Goal: Task Accomplishment & Management: Use online tool/utility

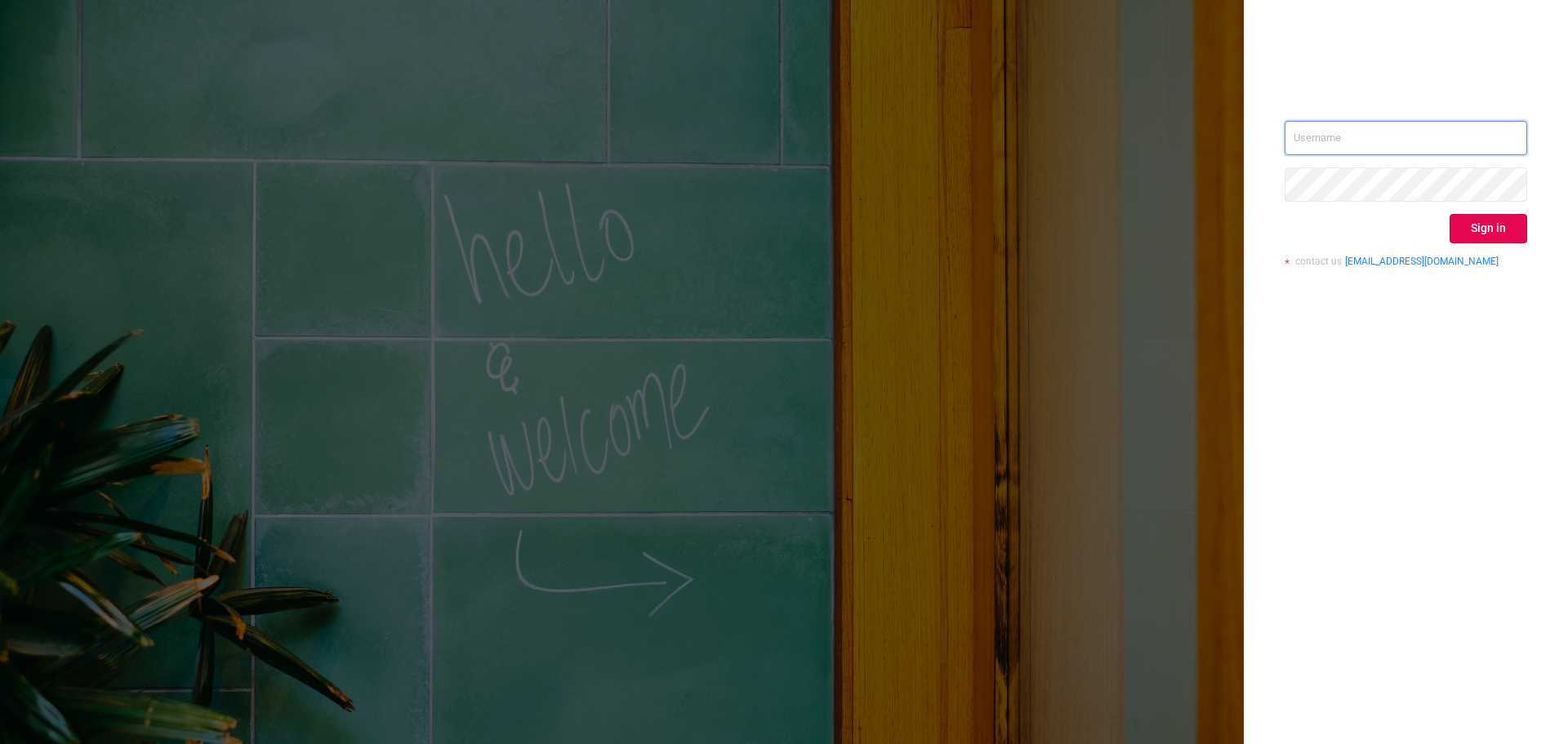
type input "sgill@mediaocean.com"
click at [1507, 245] on div "sgill@mediaocean.com Sign in contact us info@protected.media" at bounding box center [1406, 199] width 243 height 158
click at [1500, 237] on button "Sign in" at bounding box center [1488, 228] width 78 height 29
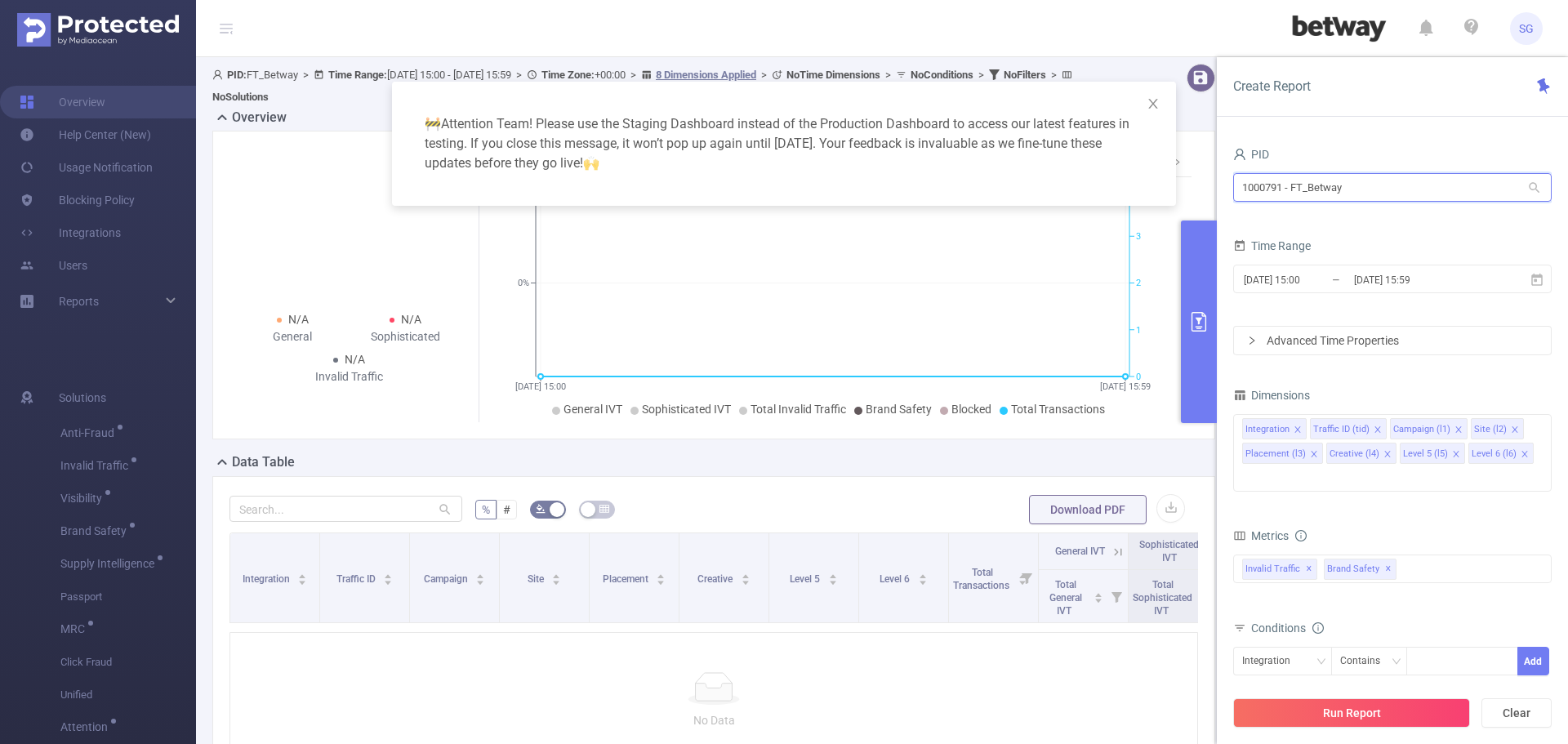
click at [1398, 199] on input "1000791 - FT_Betway" at bounding box center [1392, 186] width 318 height 28
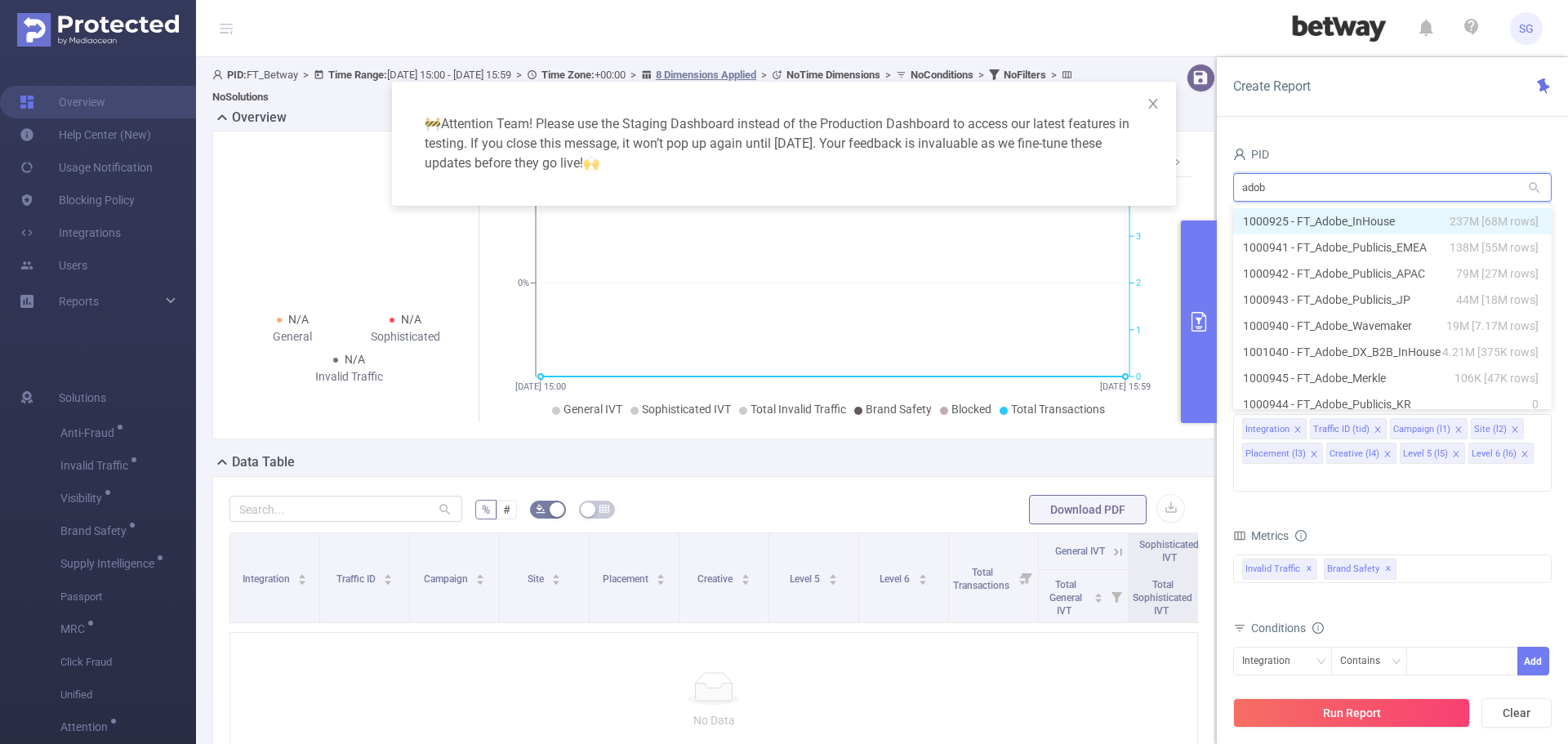
type input "adobe"
click at [1391, 240] on li "1000941 - FT_Adobe_Publicis_EMEA 138M [55M rows]" at bounding box center [1392, 247] width 318 height 27
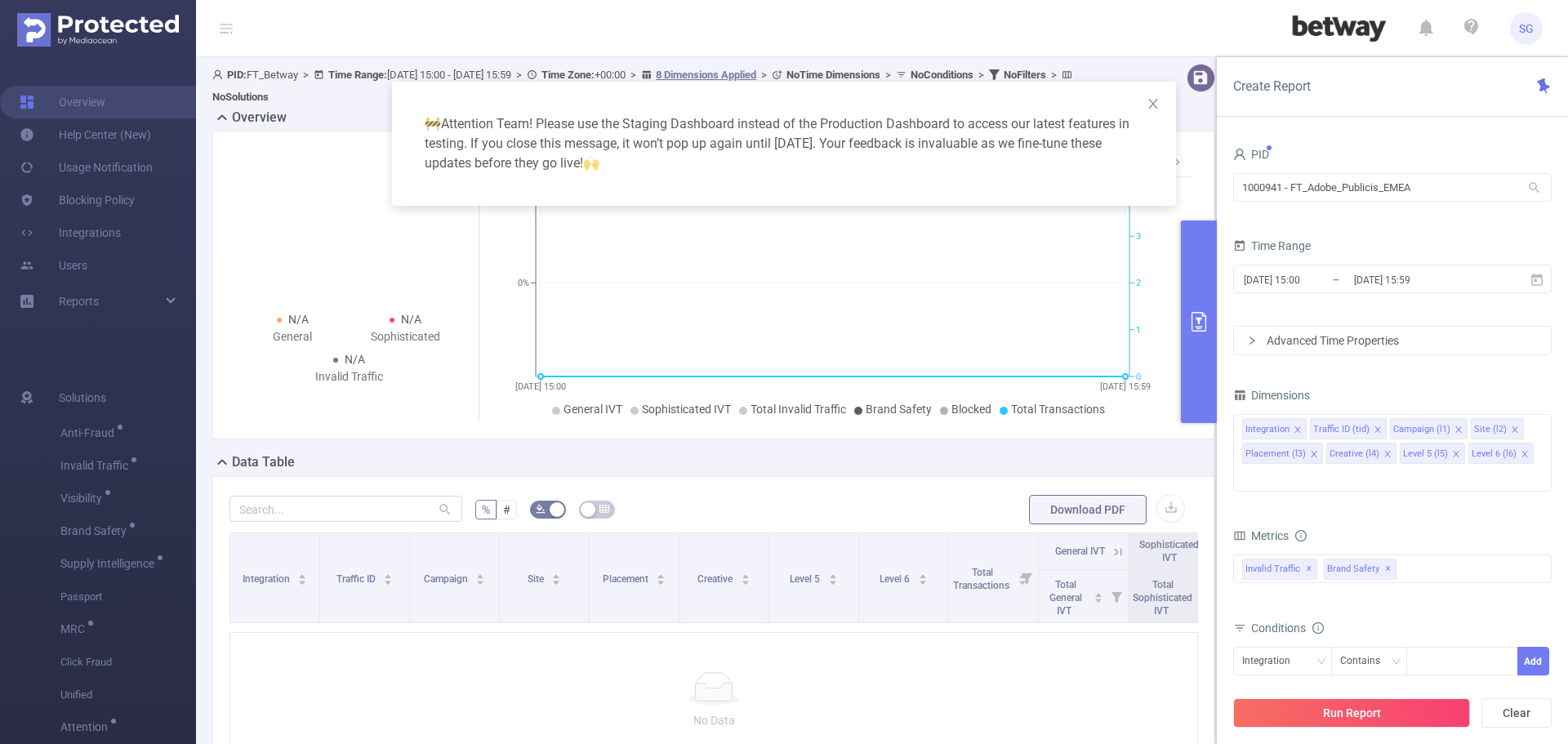
click at [1361, 708] on button "Run Report" at bounding box center [1351, 713] width 237 height 29
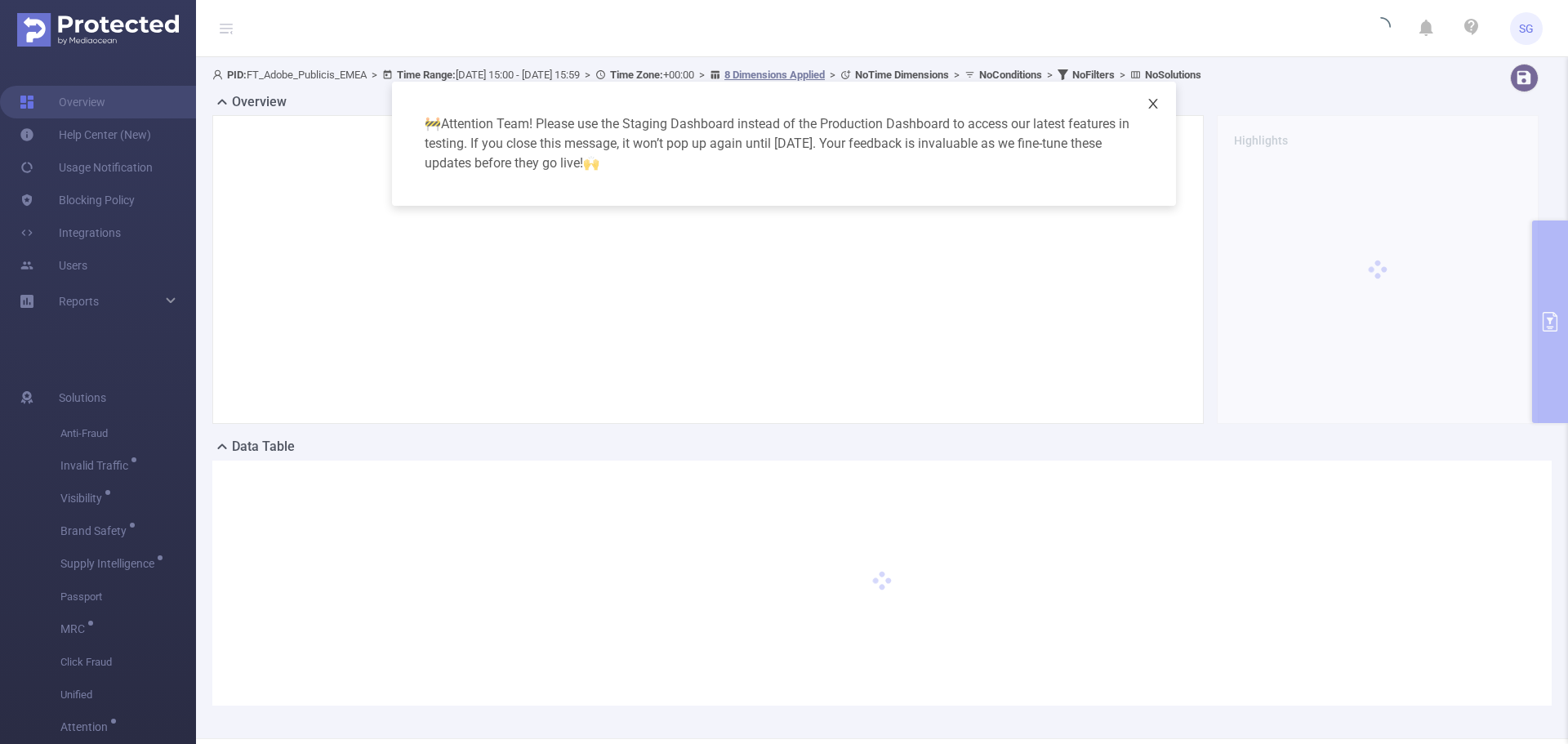
click at [1155, 103] on icon "icon: close" at bounding box center [1152, 103] width 13 height 13
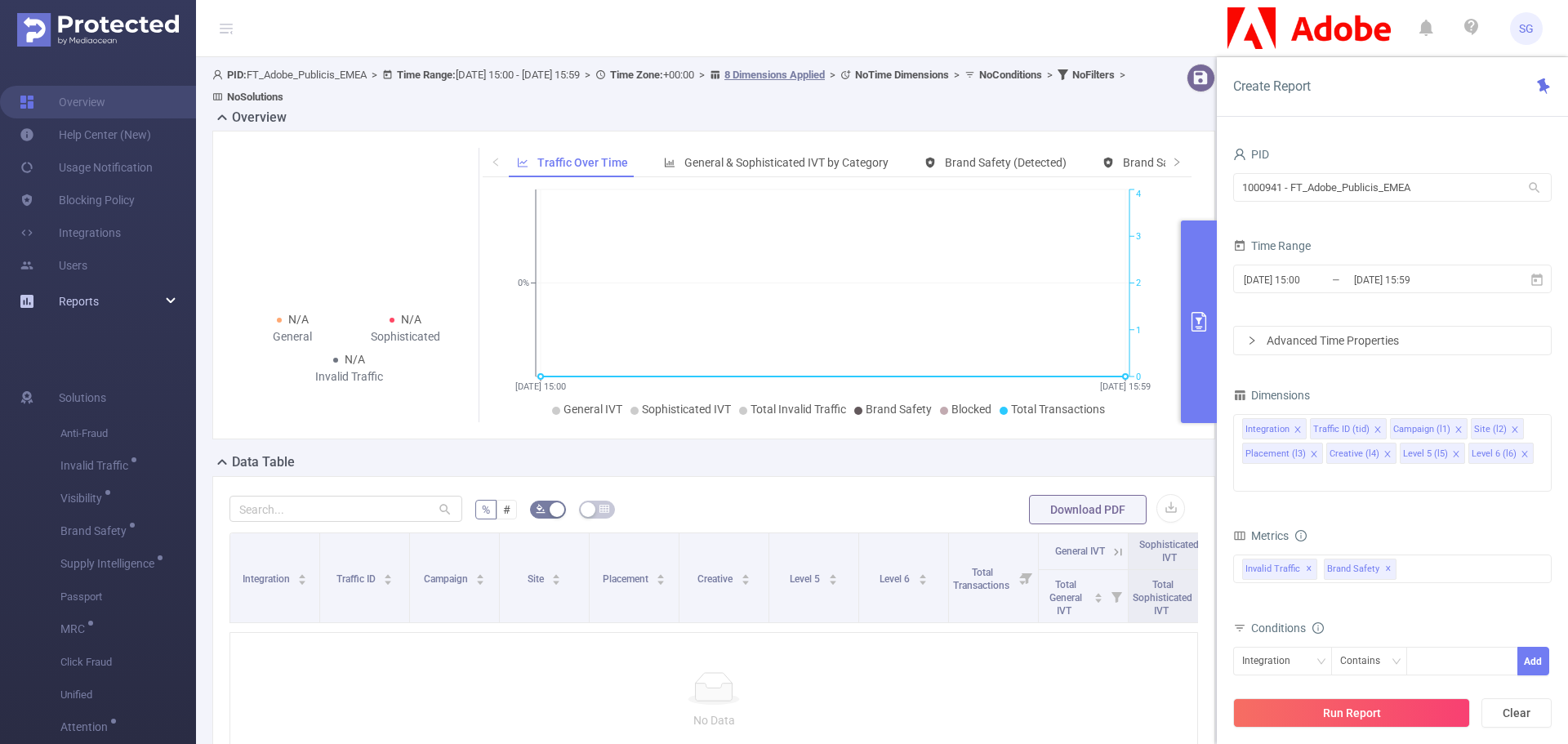
click at [164, 296] on div "Reports" at bounding box center [97, 301] width 196 height 32
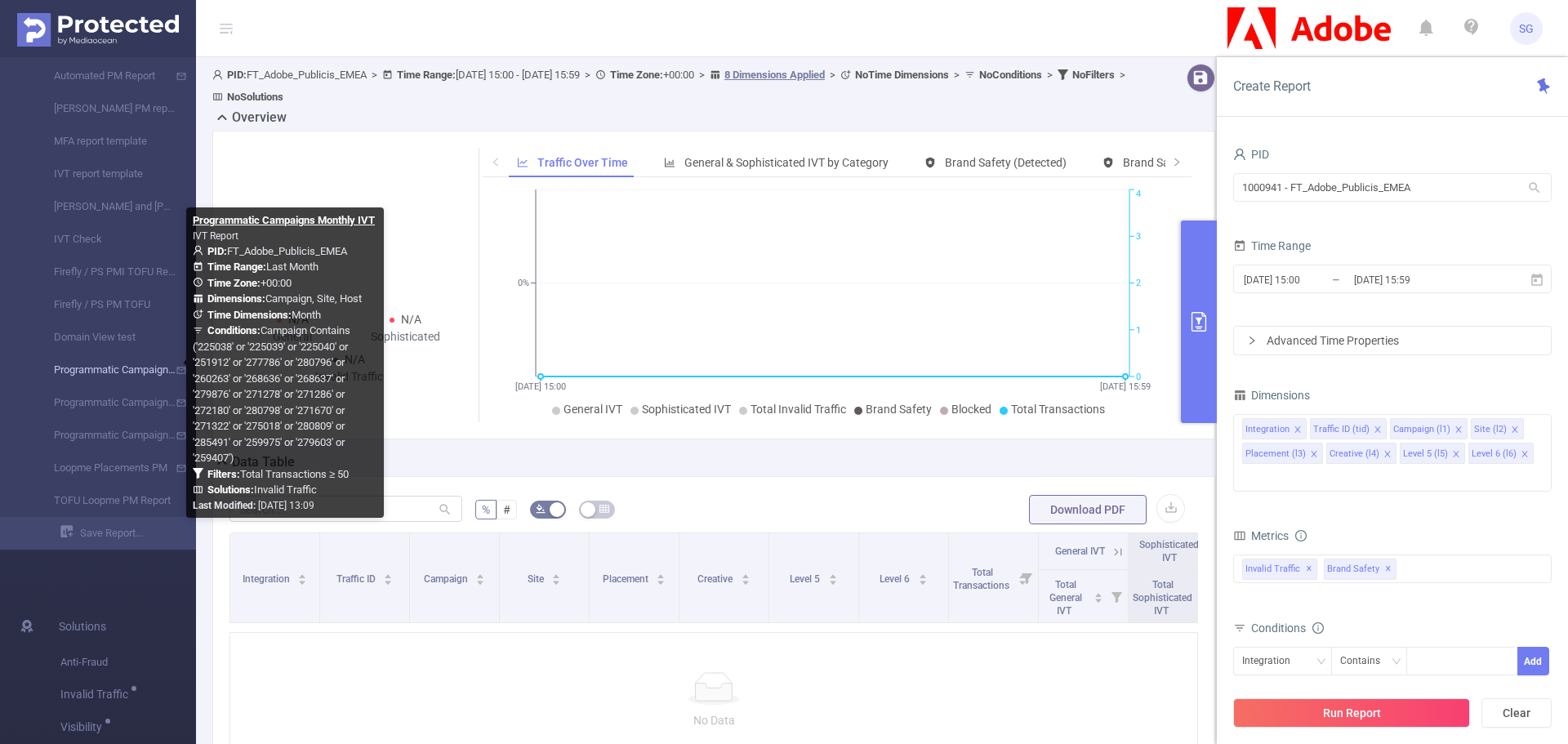
click at [121, 375] on link "Programmatic Campaigns Monthly IVT" at bounding box center [104, 370] width 144 height 32
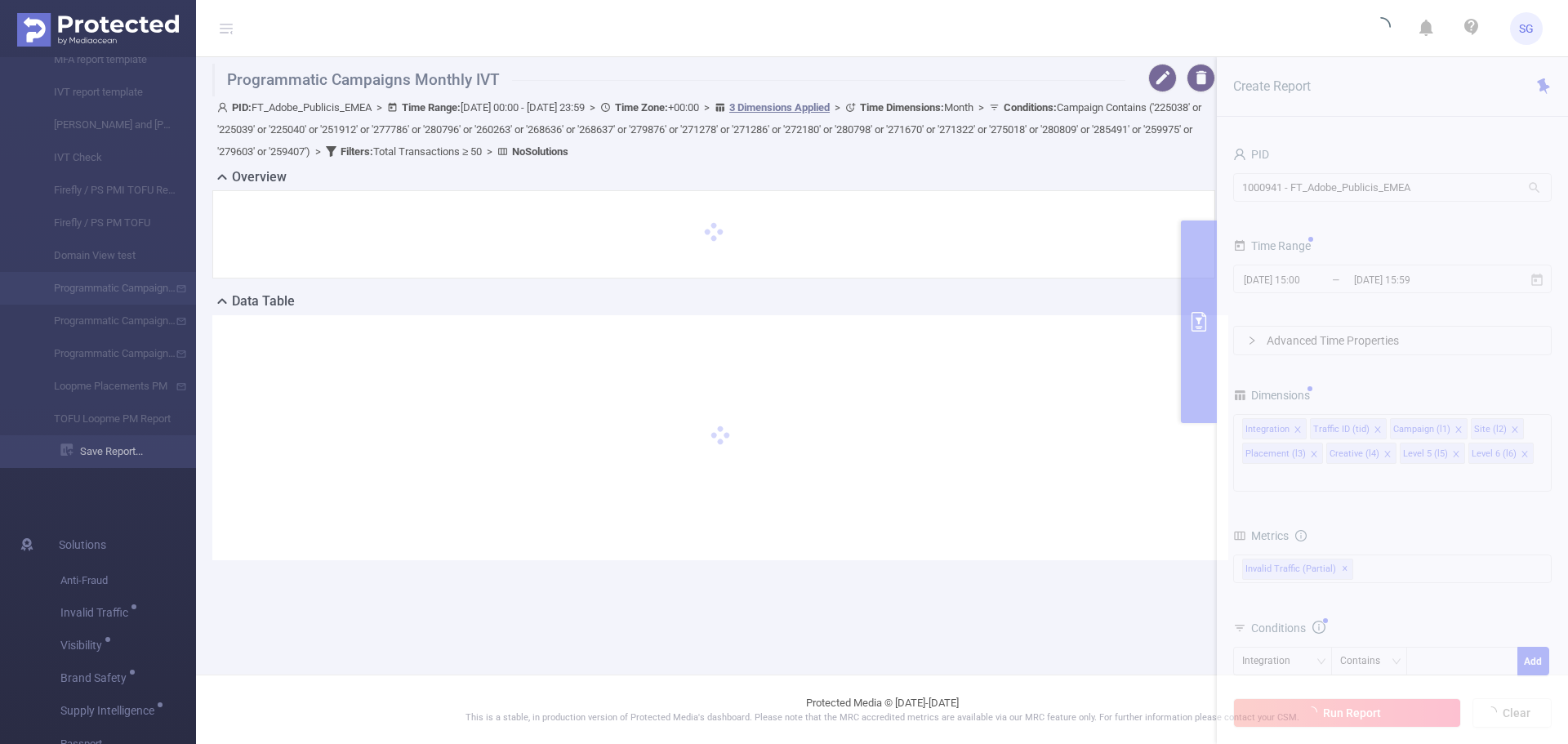
click at [115, 458] on li "Save Report..." at bounding box center [97, 452] width 196 height 32
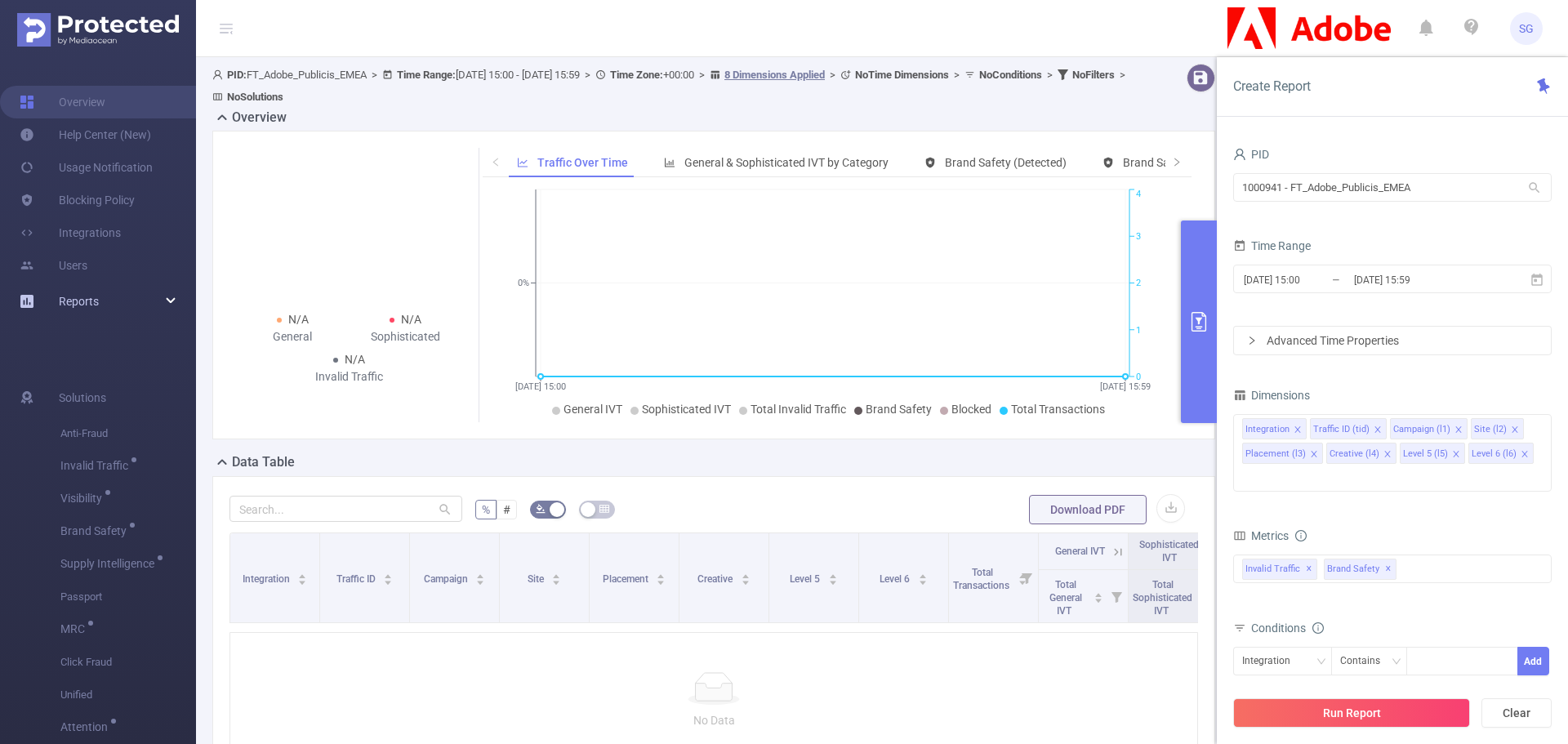
click at [168, 301] on icon at bounding box center [172, 301] width 9 height 0
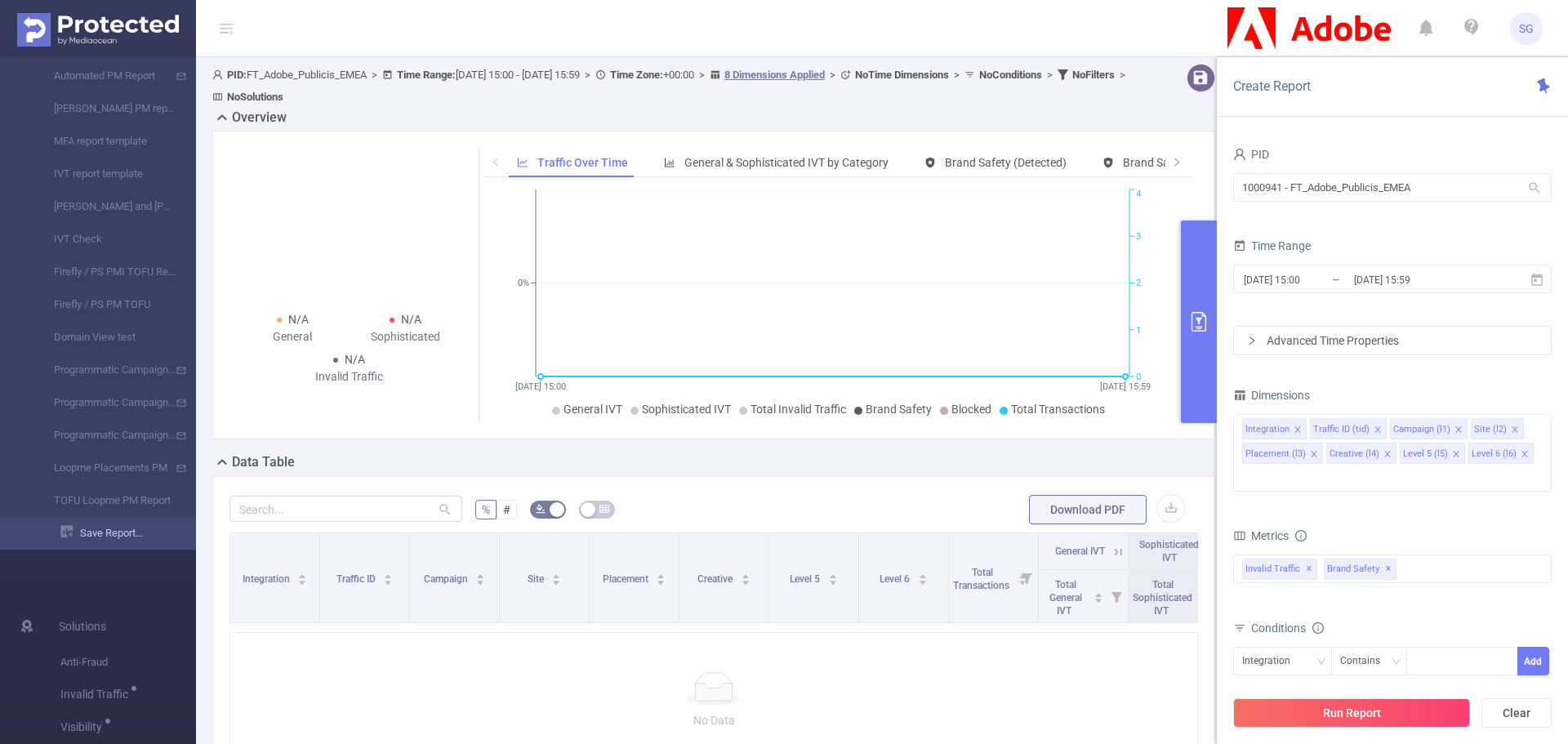
click at [104, 534] on link "Save Report..." at bounding box center [128, 534] width 136 height 32
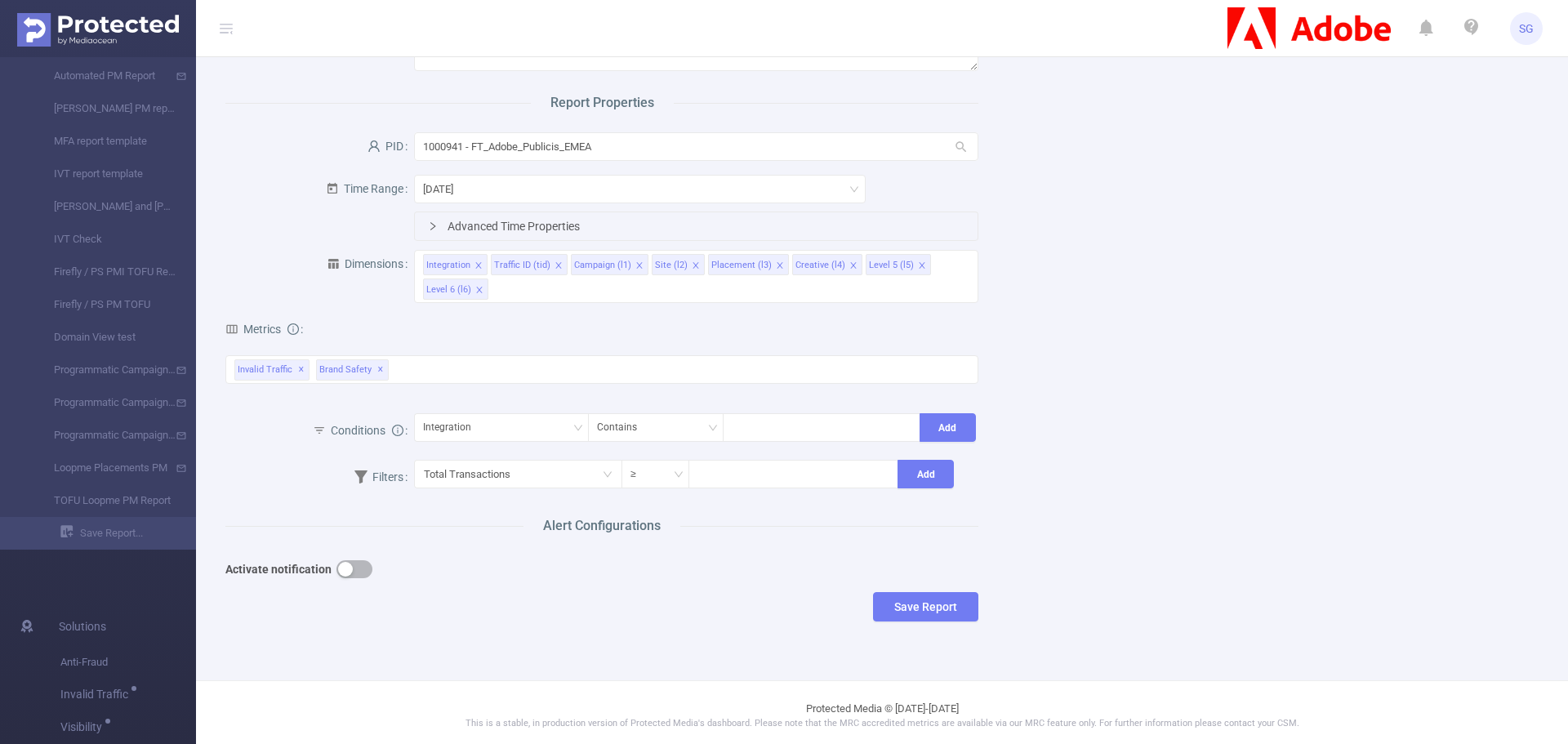
scroll to position [129, 0]
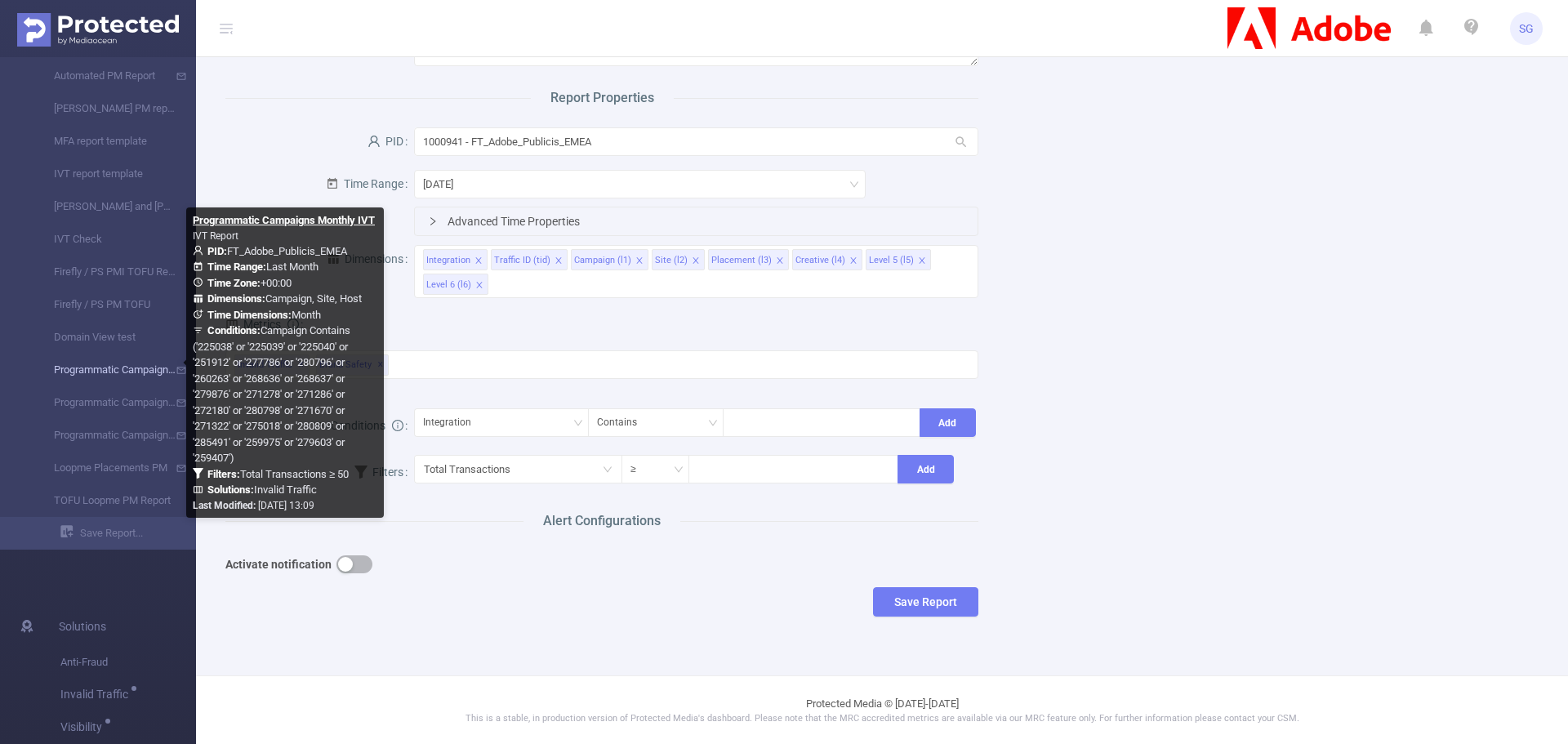
click at [147, 368] on link "Programmatic Campaigns Monthly IVT" at bounding box center [104, 370] width 144 height 32
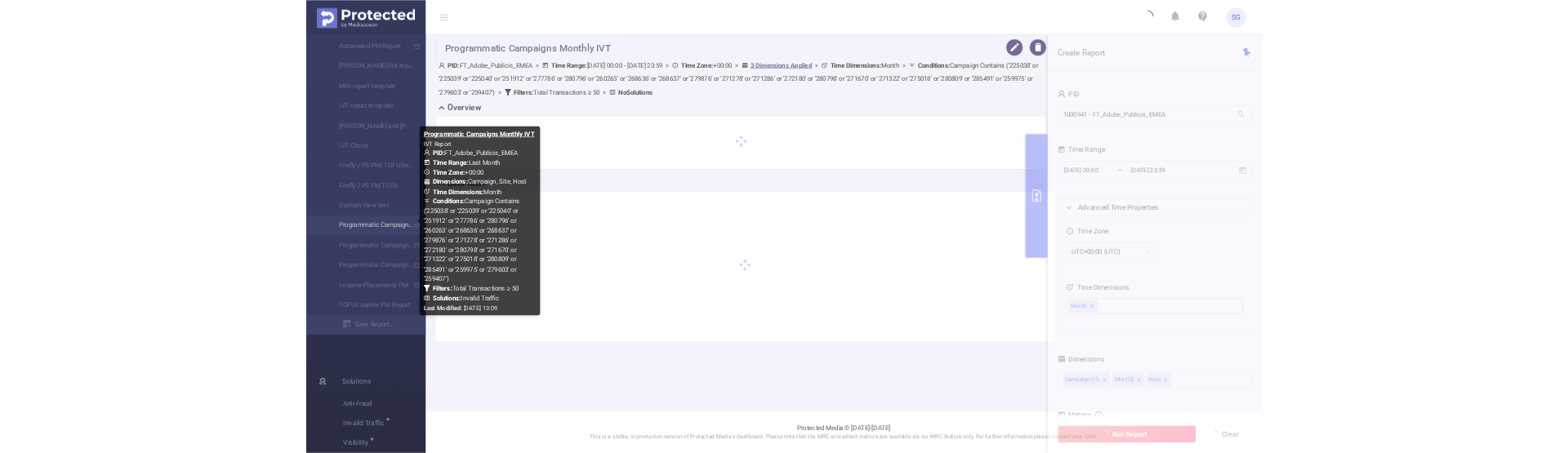
scroll to position [0, 0]
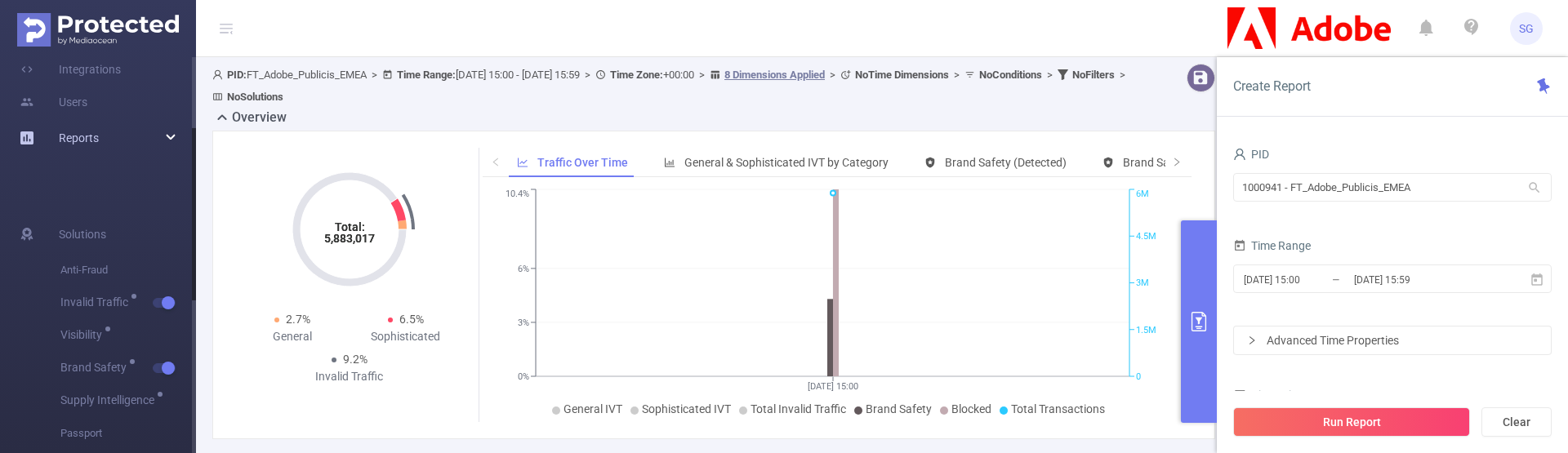
click at [168, 133] on div "Reports" at bounding box center [97, 138] width 196 height 32
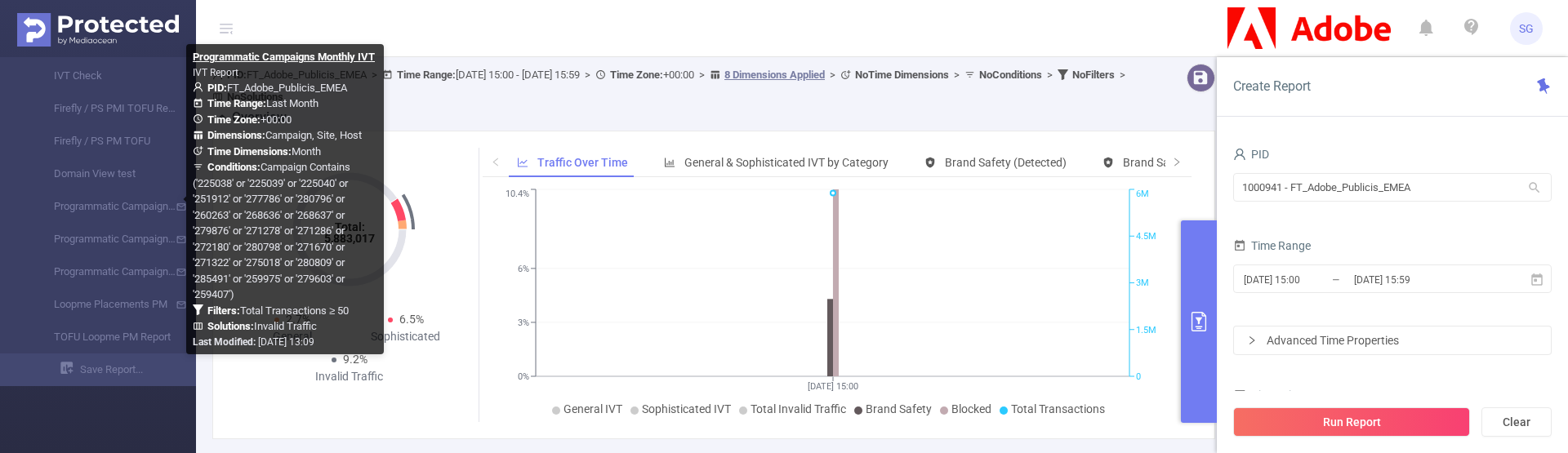
click at [182, 204] on div "Programmatic Campaigns Monthly IVT IVT Report PID: FT_Adobe_Publicis_EMEA Time …" at bounding box center [281, 199] width 204 height 310
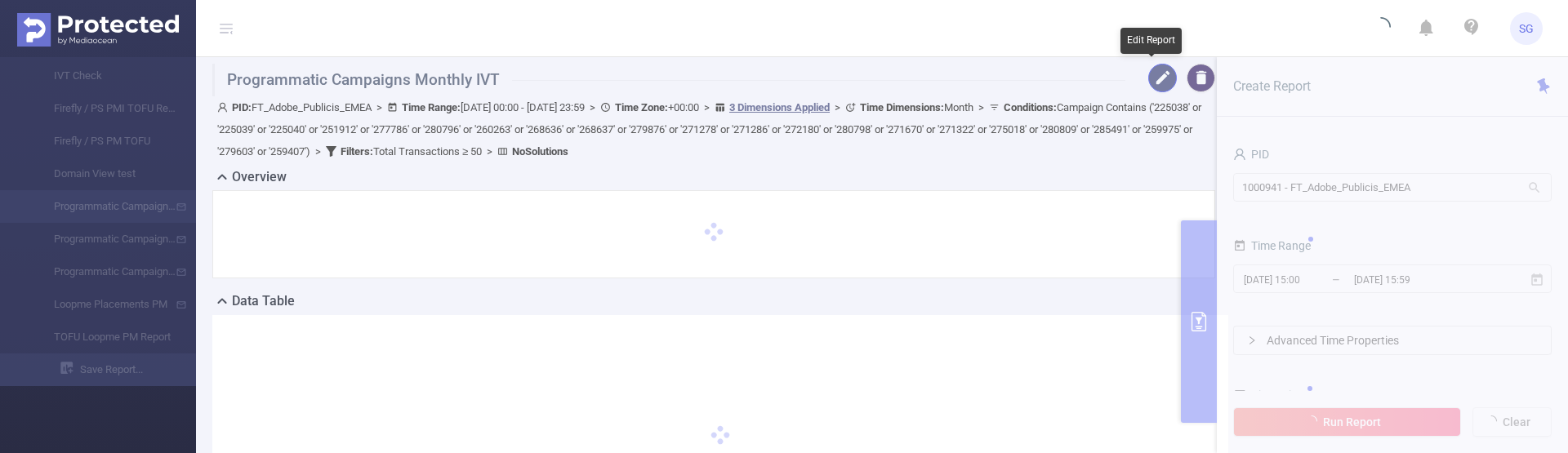
click at [1157, 79] on button "button" at bounding box center [1162, 77] width 28 height 28
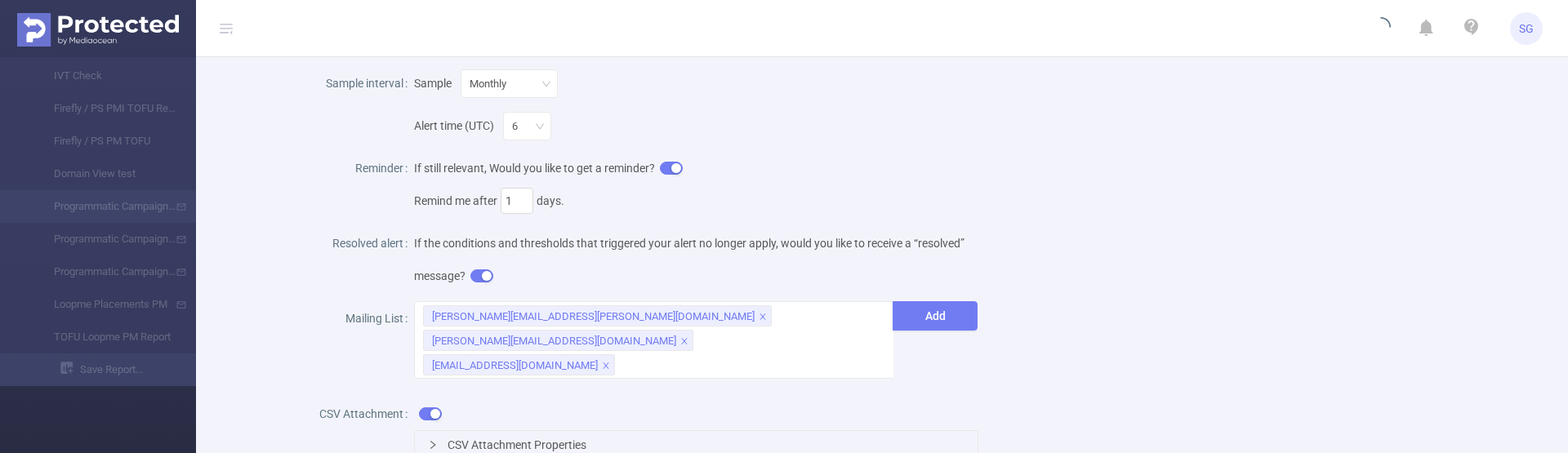
scroll to position [898, 0]
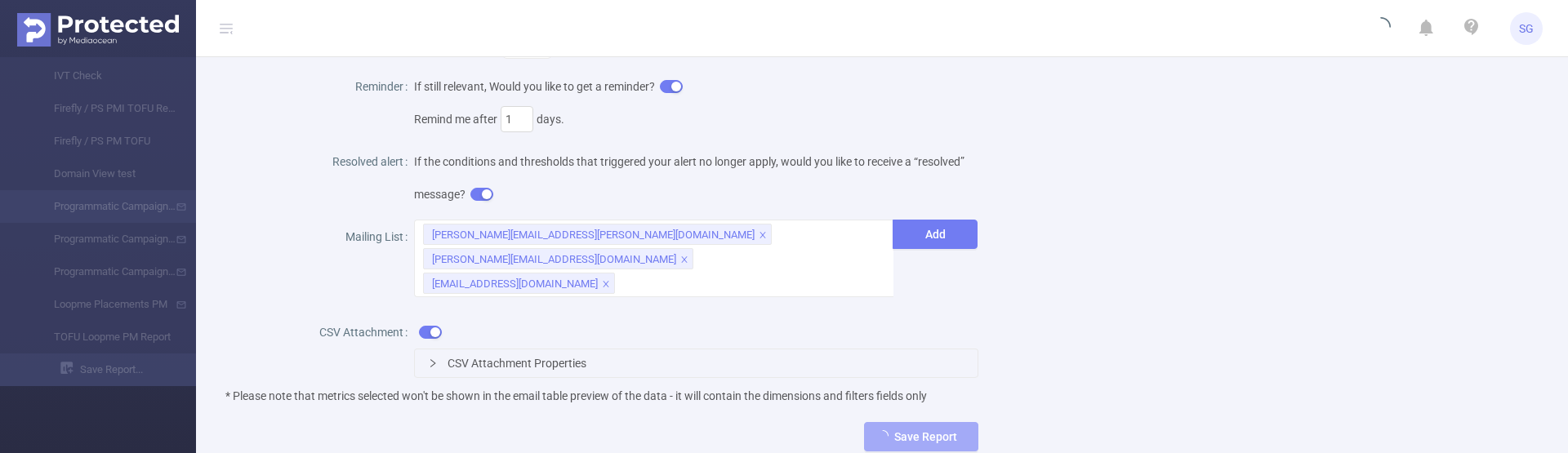
click at [435, 350] on div "CSV Attachment Properties" at bounding box center [696, 363] width 563 height 27
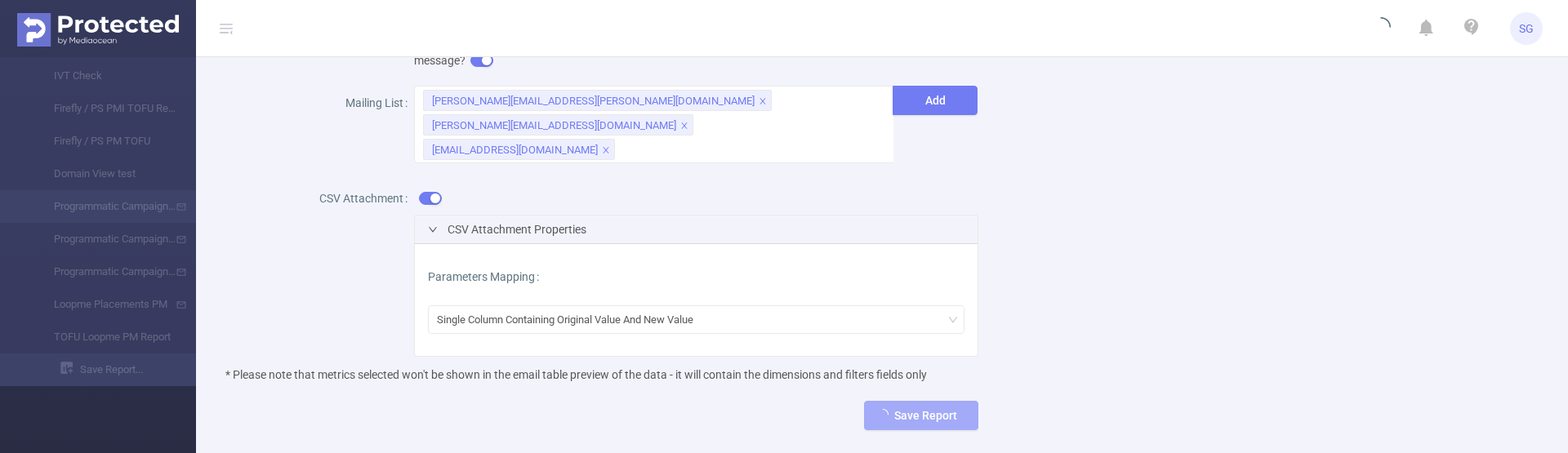
scroll to position [1062, 0]
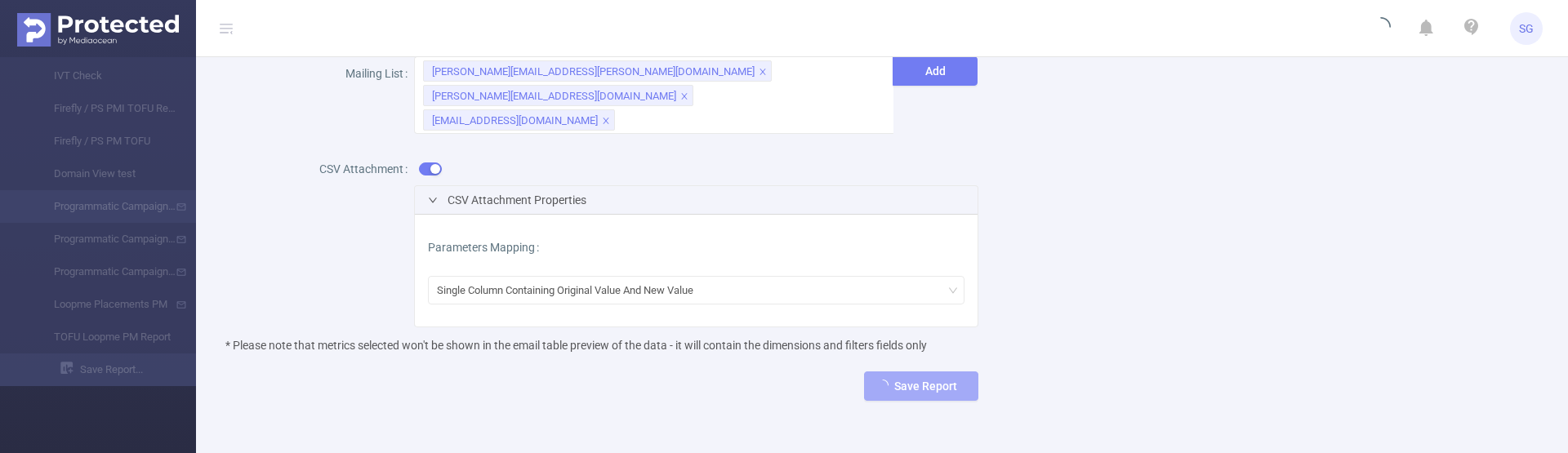
click at [427, 186] on div "CSV Attachment Properties" at bounding box center [696, 200] width 563 height 27
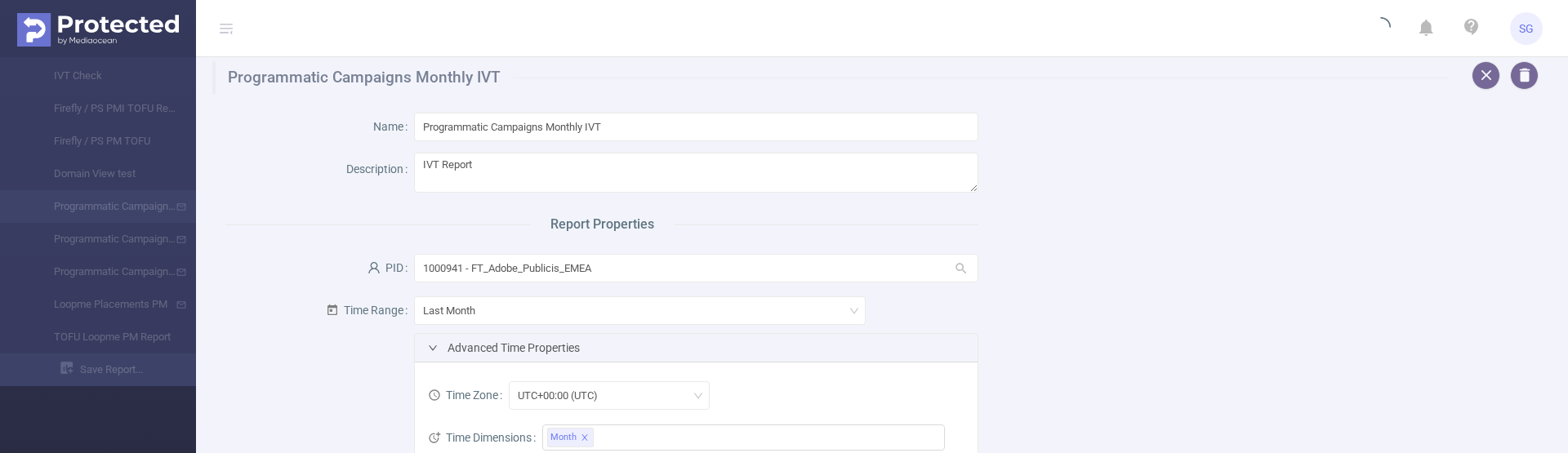
scroll to position [0, 0]
click at [425, 335] on div "Last Month" at bounding box center [696, 315] width 565 height 43
click at [429, 345] on icon "icon: right" at bounding box center [432, 350] width 9 height 9
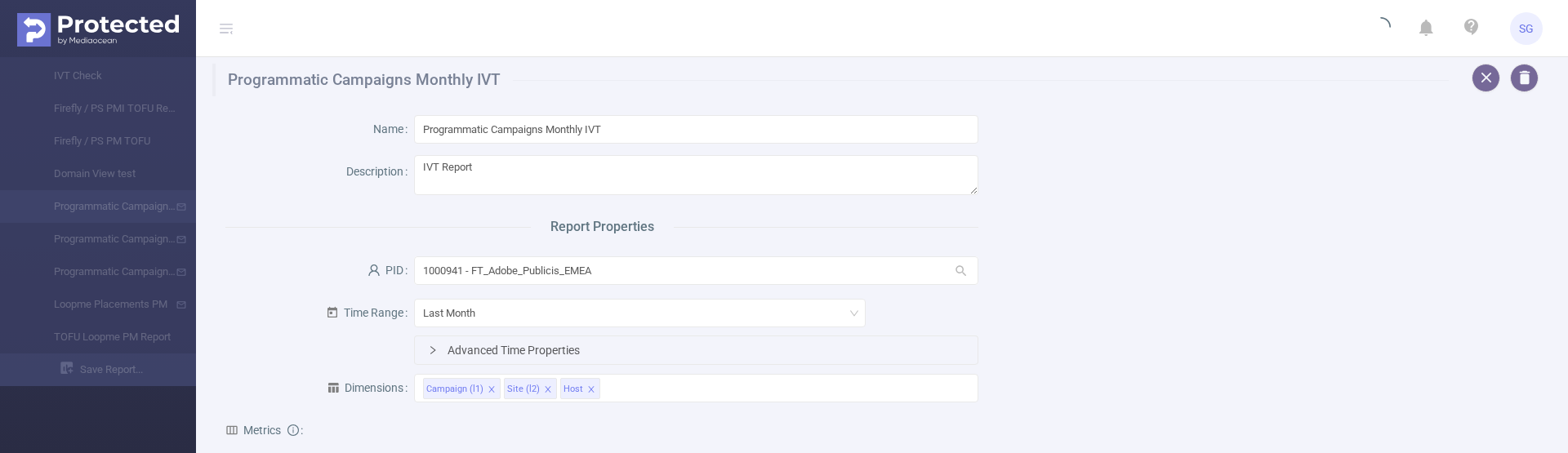
click at [429, 345] on icon "icon: right" at bounding box center [432, 350] width 9 height 9
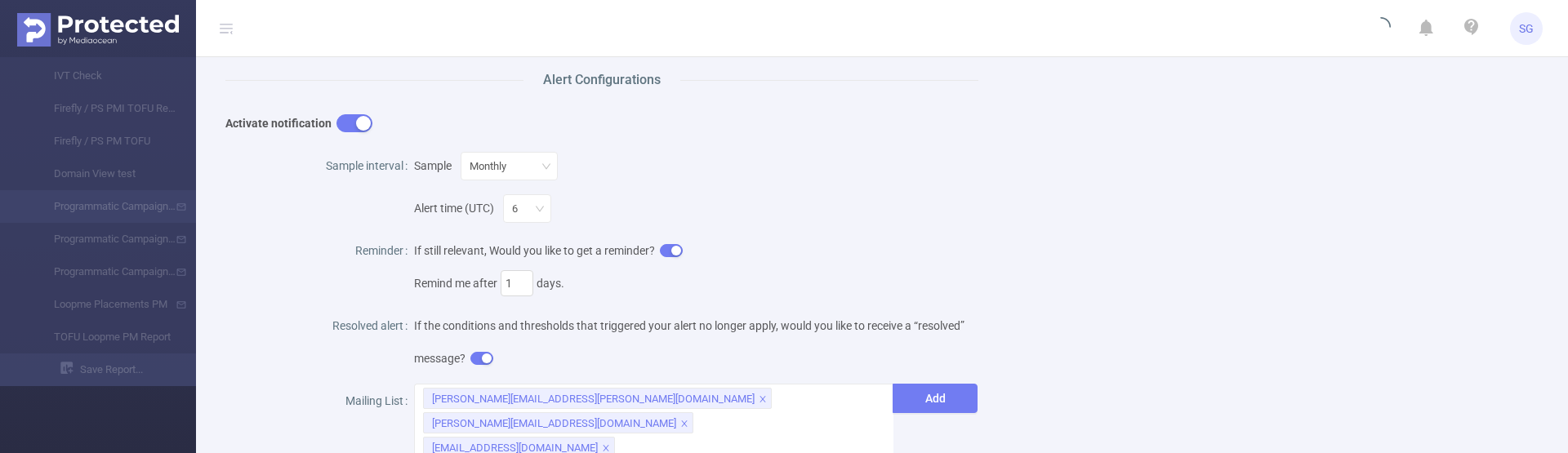
scroll to position [735, 0]
click at [554, 173] on div "Monthly" at bounding box center [510, 165] width 97 height 28
click at [1388, 234] on div "Name Programmatic Campaigns Monthly IVT Description IVT Report Report Propertie…" at bounding box center [875, 1] width 1339 height 1280
